Goal: Information Seeking & Learning: Learn about a topic

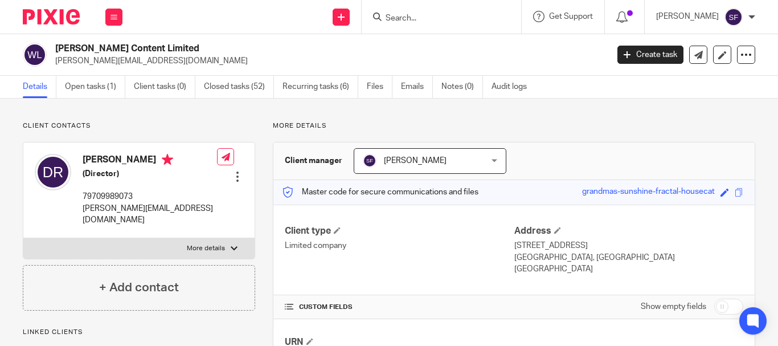
click at [444, 15] on input "Search" at bounding box center [435, 19] width 103 height 10
drag, startPoint x: 473, startPoint y: 14, endPoint x: 427, endPoint y: 18, distance: 46.3
click at [427, 18] on input "just for rabbits" at bounding box center [435, 19] width 103 height 10
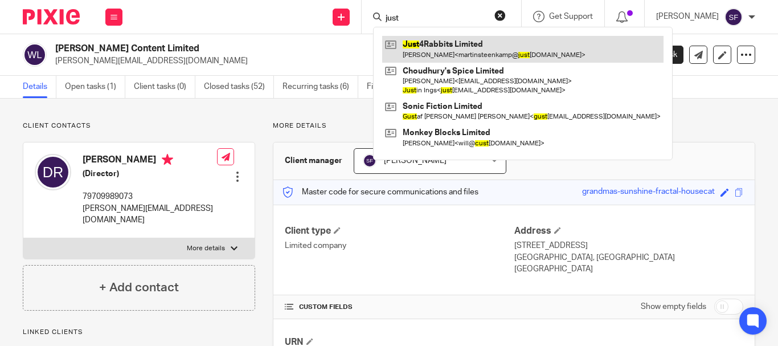
type input "just"
click at [465, 43] on link at bounding box center [522, 49] width 281 height 26
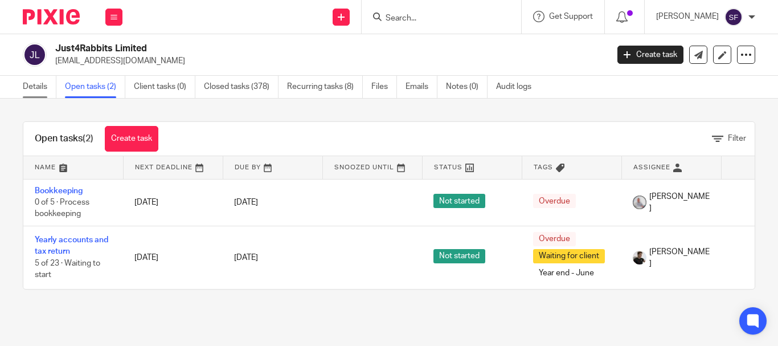
click at [48, 85] on link "Details" at bounding box center [40, 87] width 34 height 22
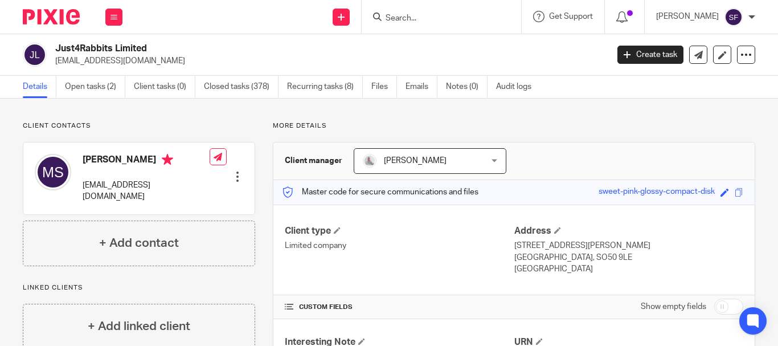
click at [442, 18] on input "Search" at bounding box center [435, 19] width 103 height 10
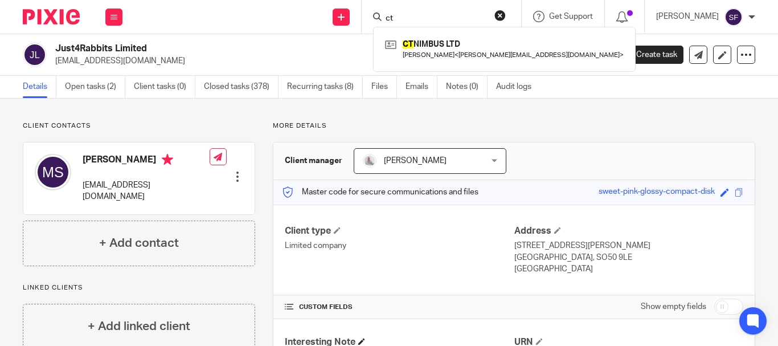
type input "ct"
click at [327, 45] on h2 "Just4Rabbits Limited" at bounding box center [273, 49] width 436 height 12
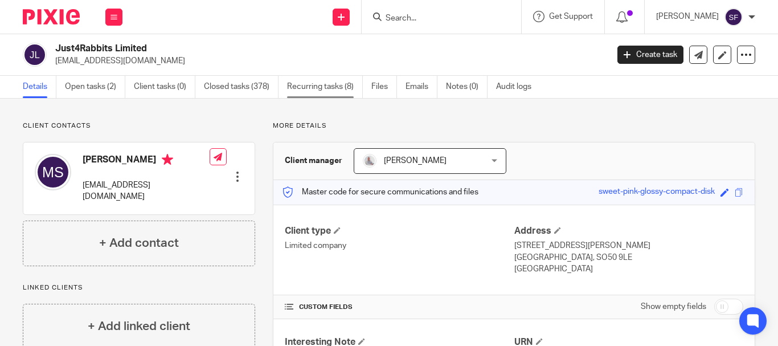
click at [325, 86] on link "Recurring tasks (8)" at bounding box center [325, 87] width 76 height 22
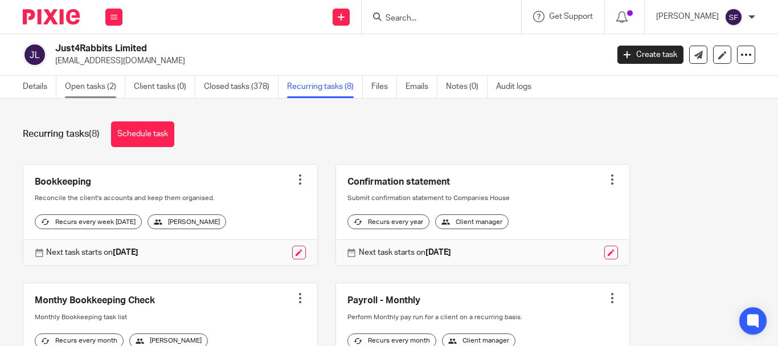
click at [102, 89] on link "Open tasks (2)" at bounding box center [95, 87] width 60 height 22
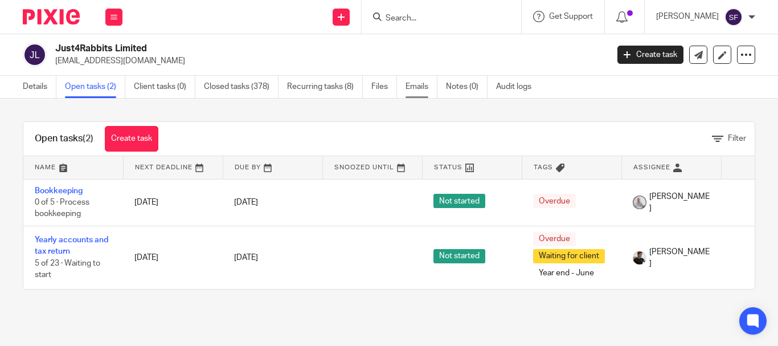
click at [415, 90] on link "Emails" at bounding box center [421, 87] width 32 height 22
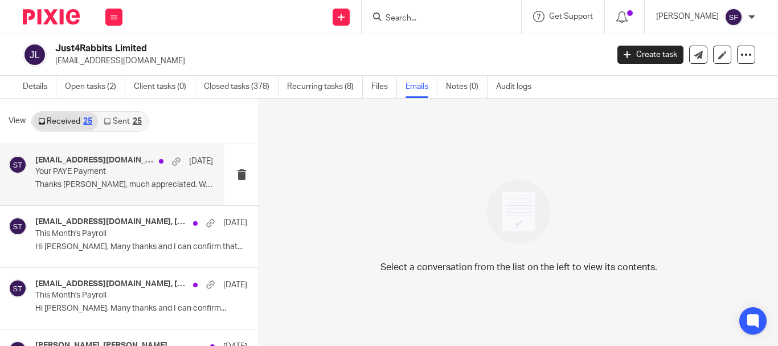
click at [137, 171] on p "Your PAYE Payment" at bounding box center [106, 172] width 142 height 10
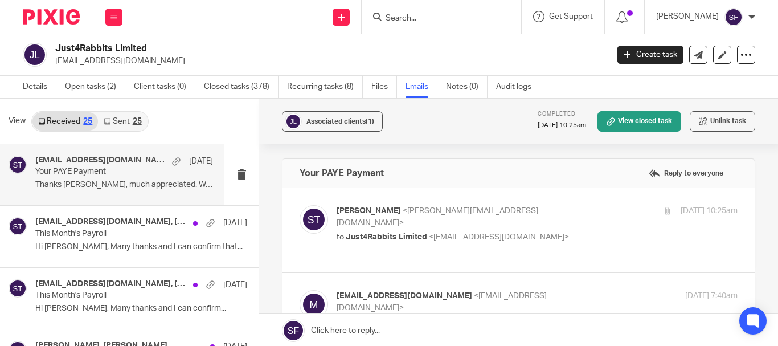
click at [568, 202] on label at bounding box center [518, 230] width 472 height 84
click at [300, 204] on input "checkbox" at bounding box center [299, 204] width 1 height 1
checkbox input "true"
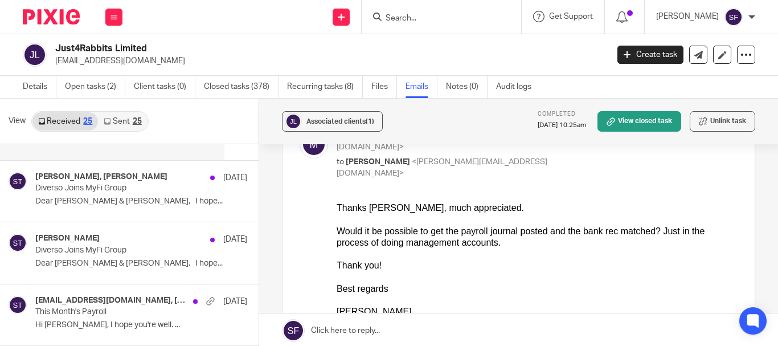
scroll to position [171, 0]
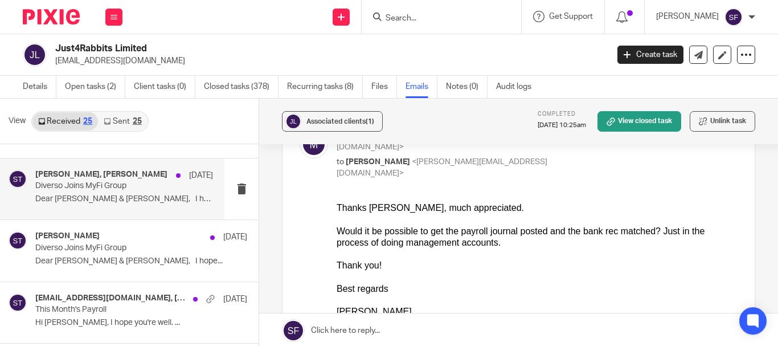
click at [154, 180] on div "James Lynch, Sean Toomer 2 Sep" at bounding box center [124, 175] width 178 height 11
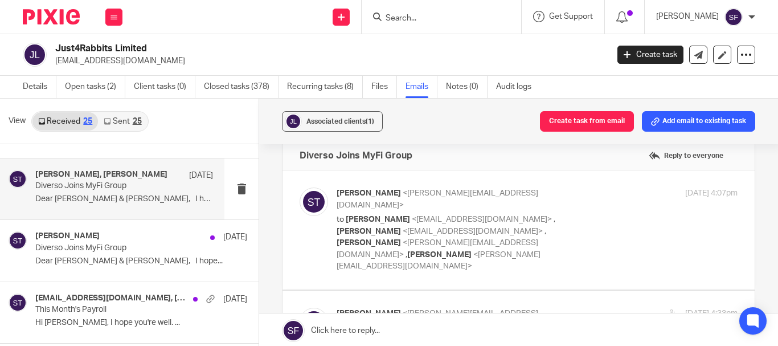
scroll to position [0, 0]
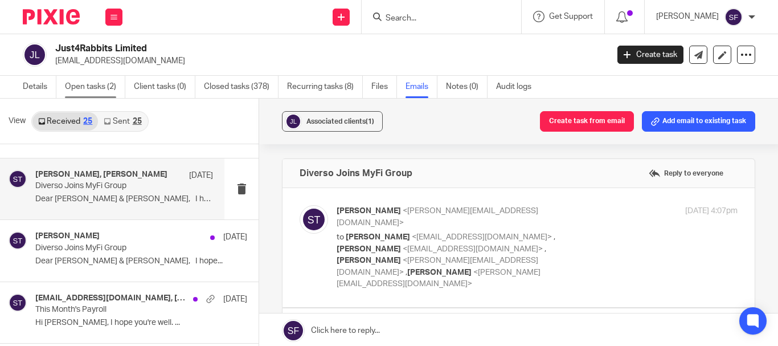
click at [111, 80] on link "Open tasks (2)" at bounding box center [95, 87] width 60 height 22
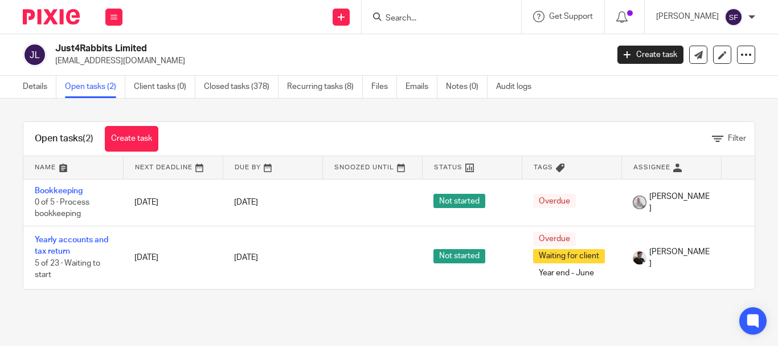
click at [14, 227] on div "Open tasks (2) Create task Filter Name Next Deadline Due By Snoozed Until Statu…" at bounding box center [389, 206] width 778 height 214
click at [417, 91] on link "Emails" at bounding box center [421, 87] width 32 height 22
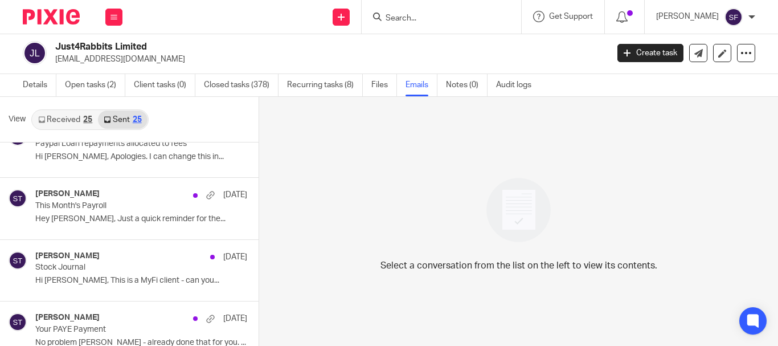
scroll to position [206, 0]
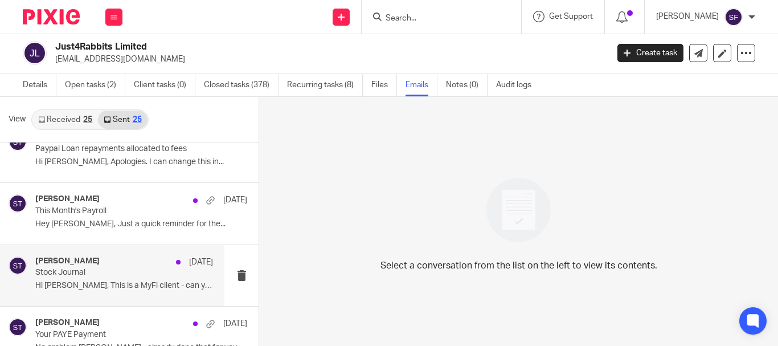
click at [129, 274] on p "Stock Journal" at bounding box center [106, 273] width 142 height 10
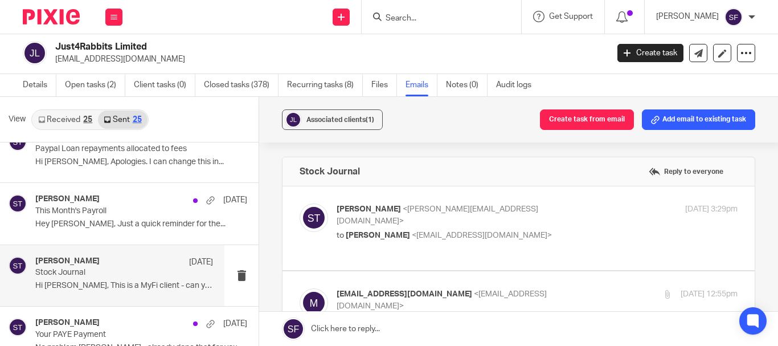
scroll to position [57, 0]
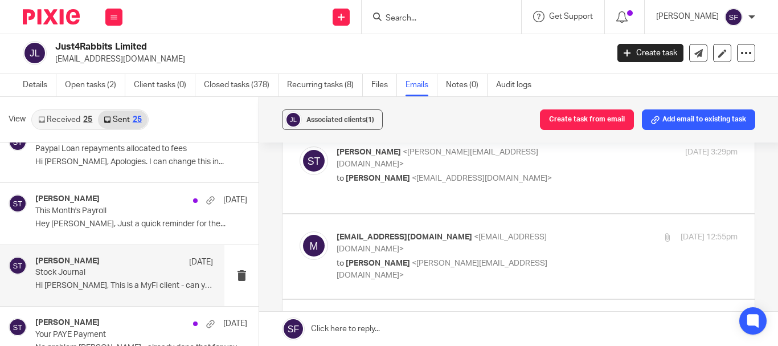
click at [578, 173] on p "to [PERSON_NAME] <[EMAIL_ADDRESS][DOMAIN_NAME]>" at bounding box center [470, 179] width 267 height 12
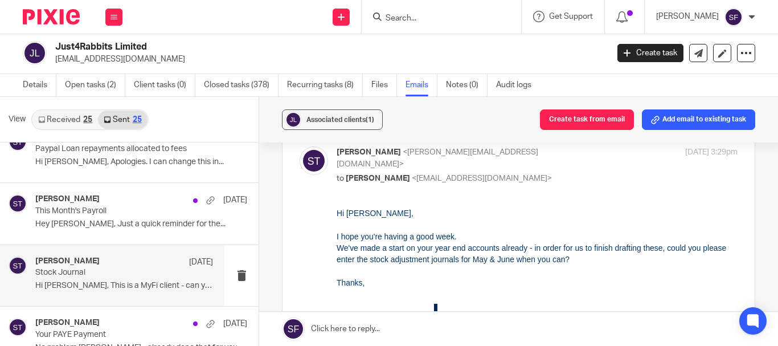
scroll to position [0, 0]
click at [581, 173] on p "to [PERSON_NAME] <[EMAIL_ADDRESS][DOMAIN_NAME]>" at bounding box center [470, 179] width 267 height 12
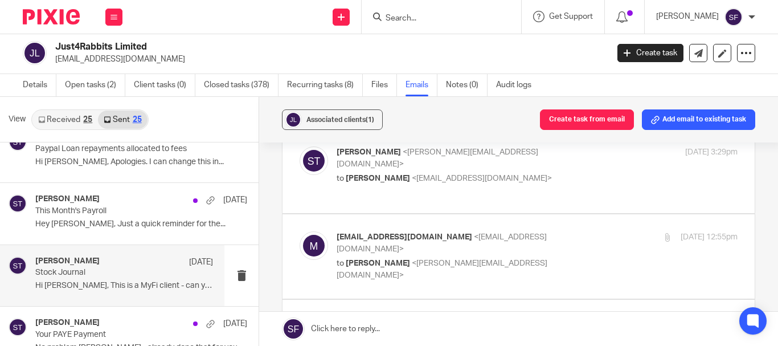
click at [581, 173] on p "to [PERSON_NAME] <[EMAIL_ADDRESS][DOMAIN_NAME]>" at bounding box center [470, 179] width 267 height 12
checkbox input "true"
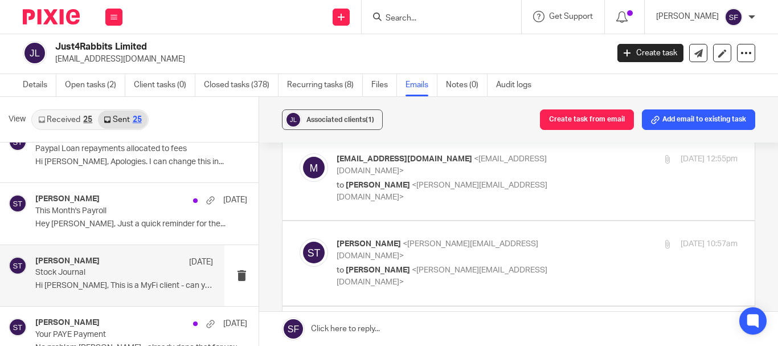
scroll to position [399, 0]
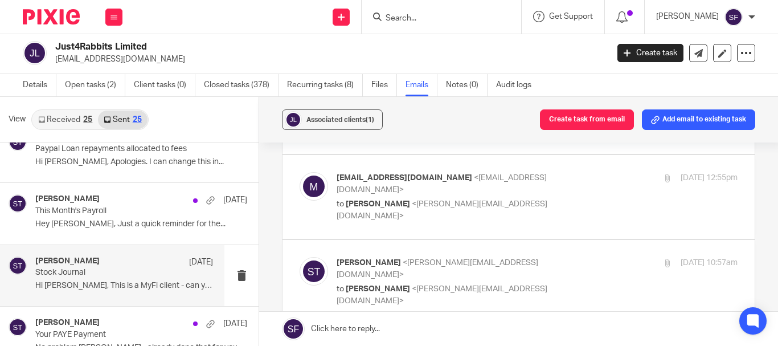
click at [590, 177] on p "[EMAIL_ADDRESS][DOMAIN_NAME] <[EMAIL_ADDRESS][DOMAIN_NAME]>" at bounding box center [470, 183] width 267 height 23
checkbox input "true"
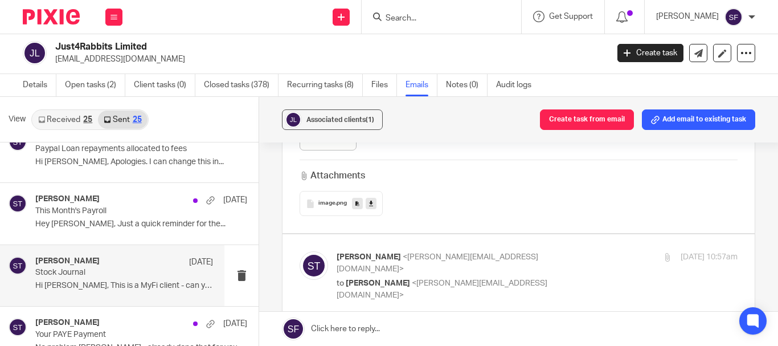
scroll to position [1367, 0]
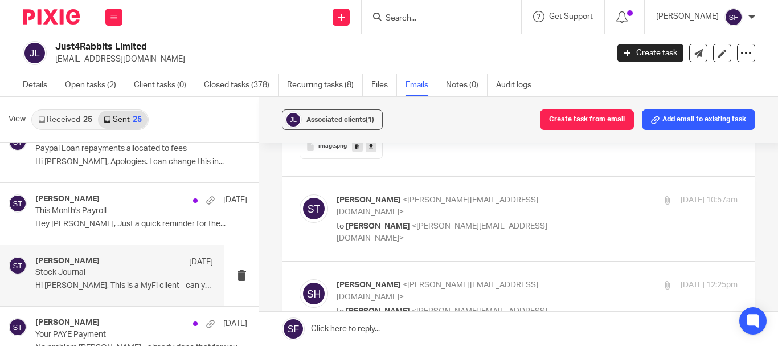
click at [575, 194] on p "[PERSON_NAME] <[PERSON_NAME][EMAIL_ADDRESS][DOMAIN_NAME]>" at bounding box center [470, 205] width 267 height 23
checkbox input "true"
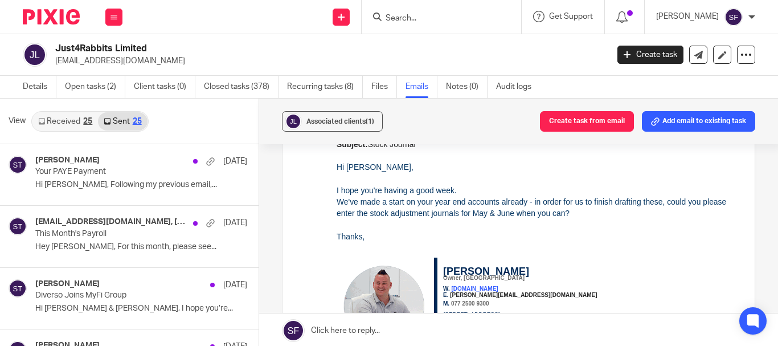
scroll to position [3132, 0]
